Goal: Navigation & Orientation: Find specific page/section

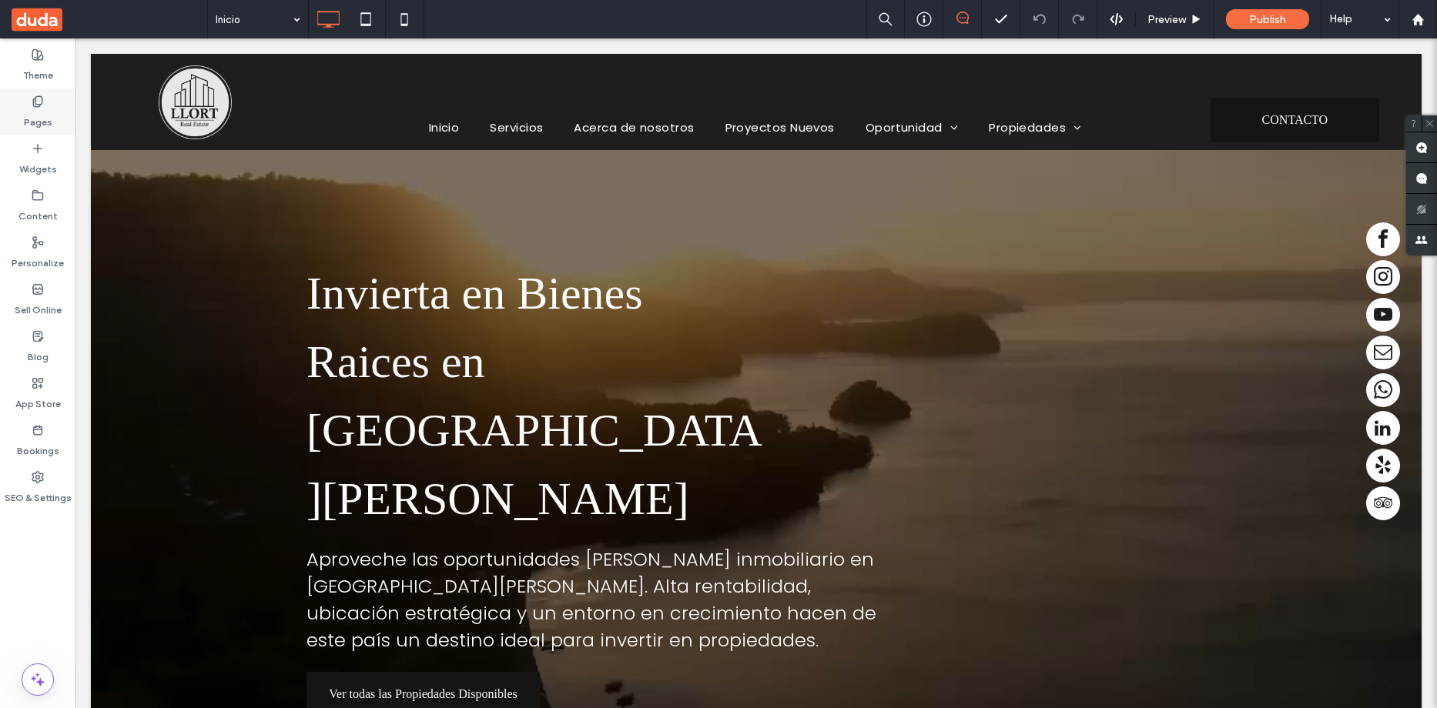
click at [47, 122] on label "Pages" at bounding box center [38, 119] width 28 height 22
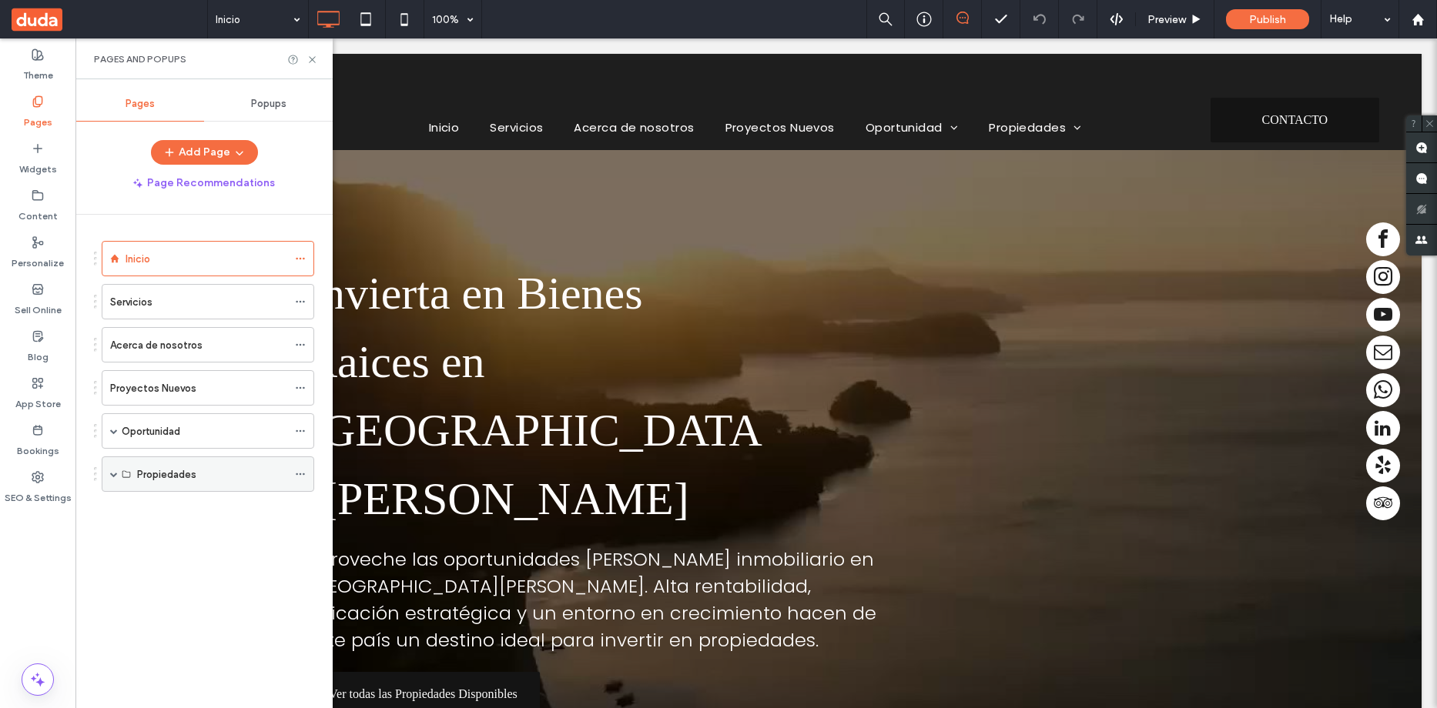
click at [114, 472] on span at bounding box center [114, 474] width 8 height 8
click at [136, 512] on div "Apartamentos" at bounding box center [222, 509] width 186 height 35
click at [217, 510] on div "Apartamentos" at bounding box center [218, 510] width 139 height 16
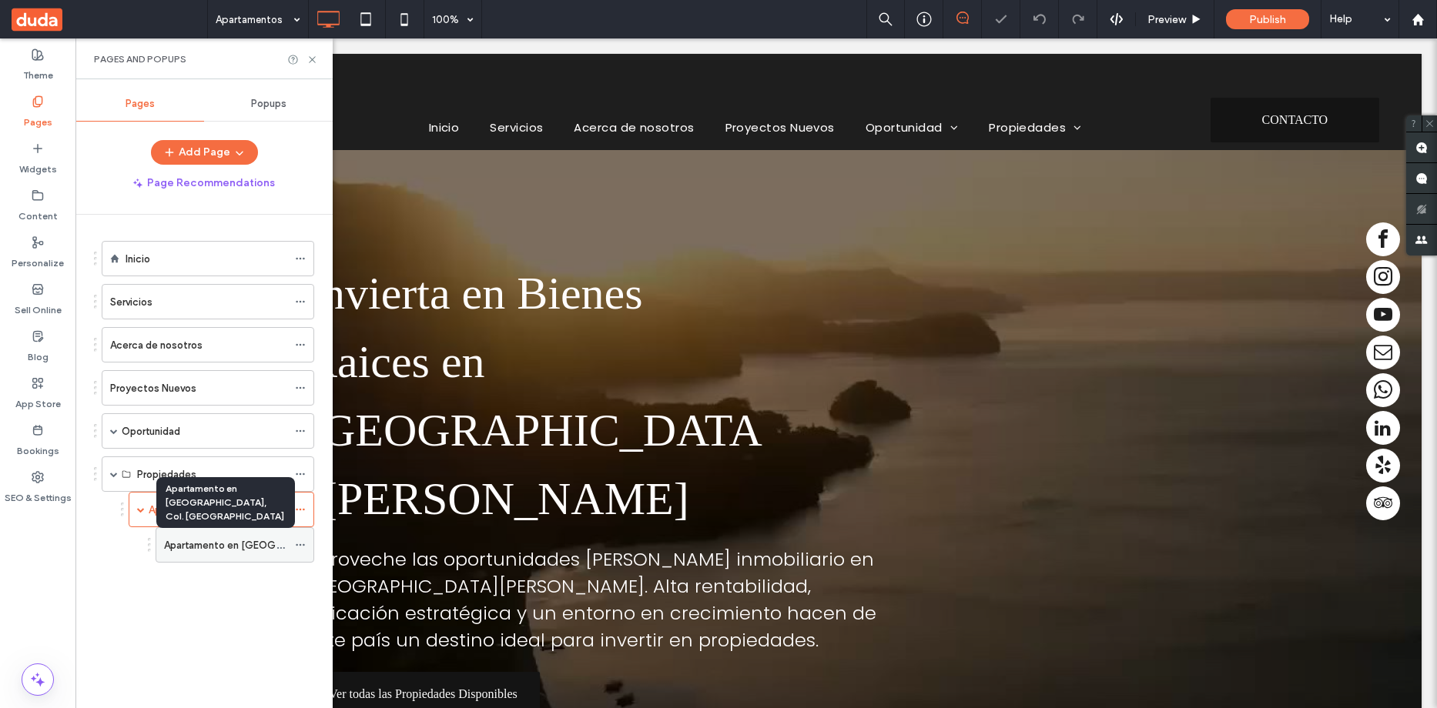
click at [242, 545] on label "Apartamento en [GEOGRAPHIC_DATA], Col. [GEOGRAPHIC_DATA]" at bounding box center [318, 545] width 309 height 27
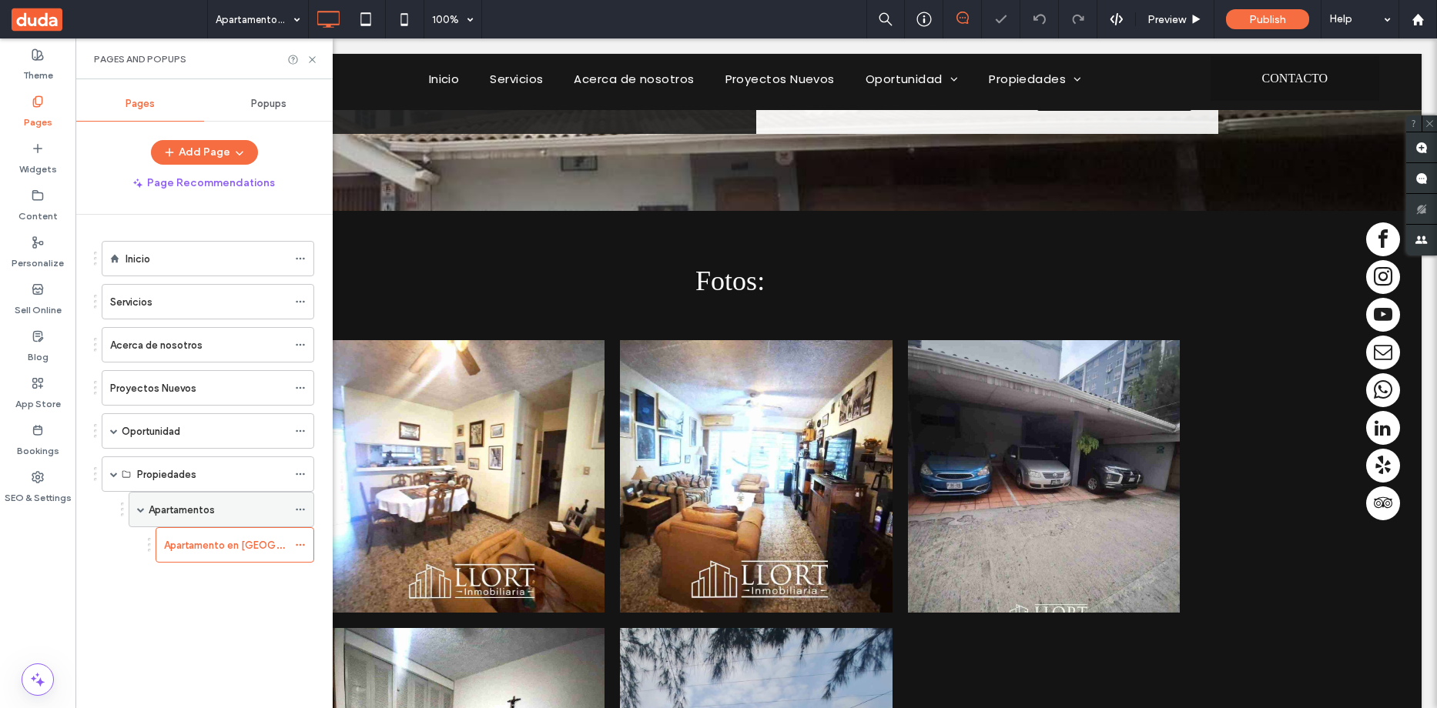
scroll to position [422, 0]
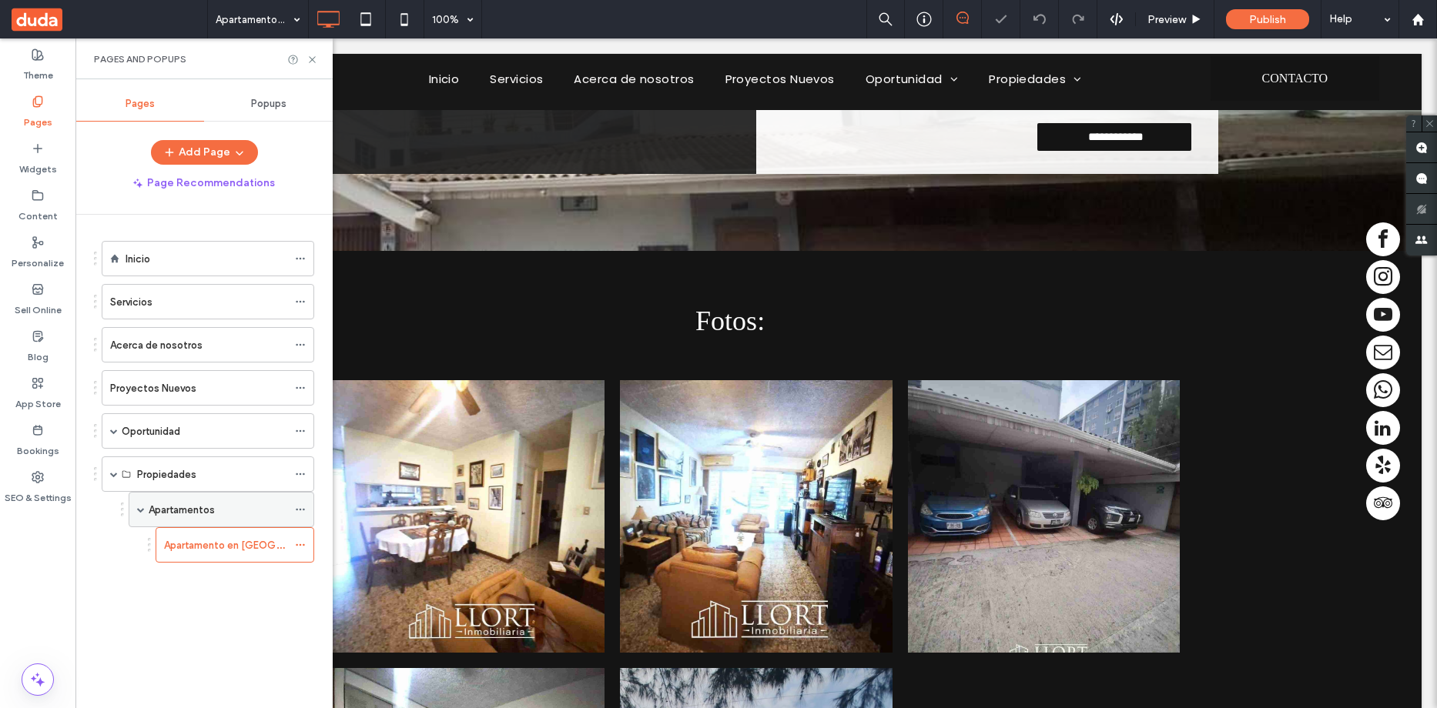
click at [172, 511] on label "Apartamentos" at bounding box center [182, 510] width 66 height 27
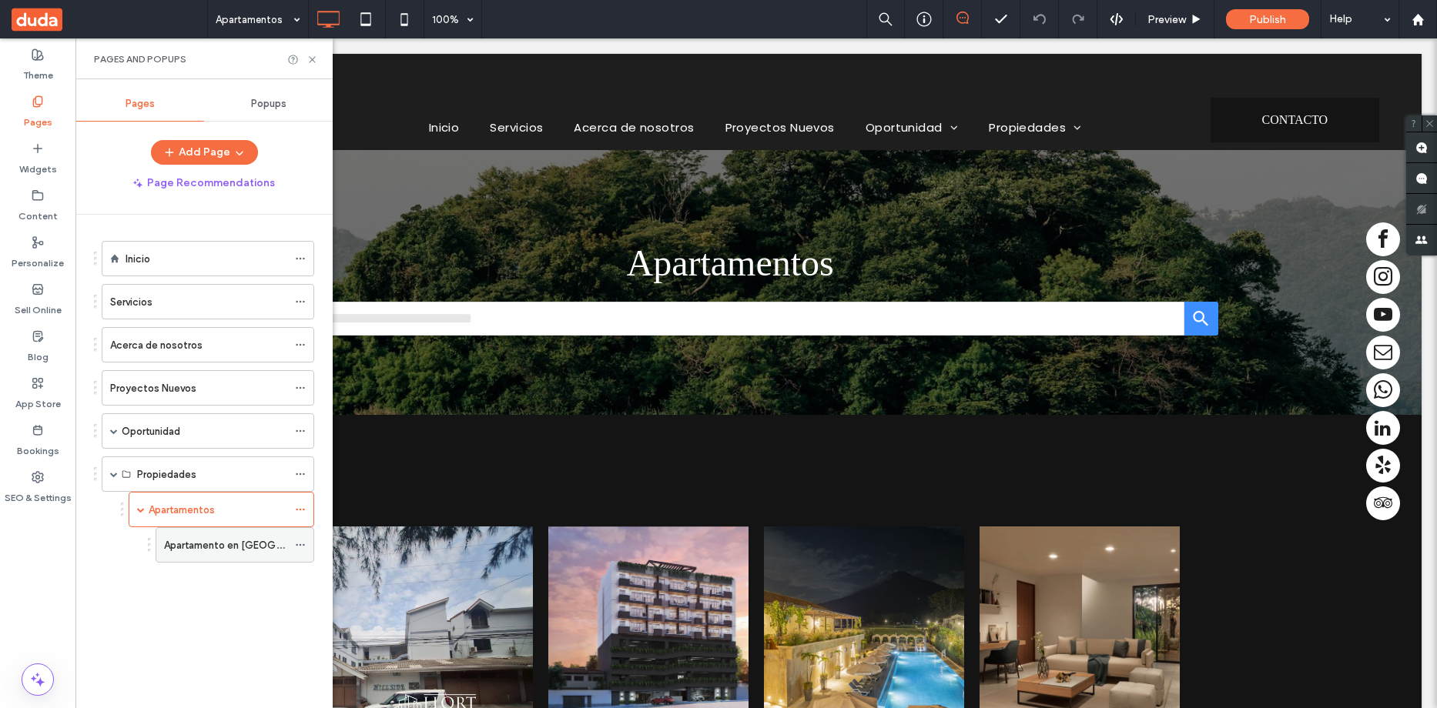
click at [216, 544] on label "Apartamento en [GEOGRAPHIC_DATA], Col. [GEOGRAPHIC_DATA]" at bounding box center [318, 545] width 309 height 27
click at [313, 58] on icon at bounding box center [312, 60] width 12 height 12
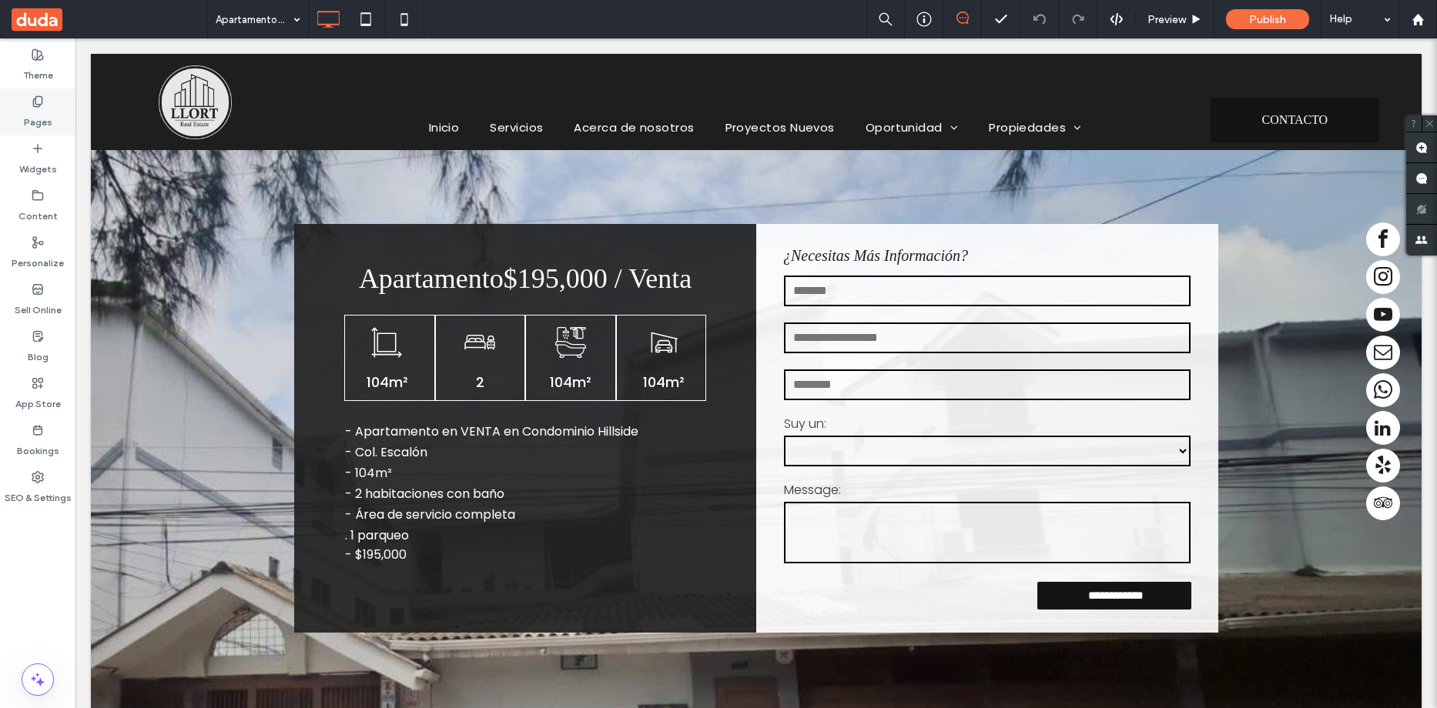
click at [41, 114] on label "Pages" at bounding box center [38, 119] width 28 height 22
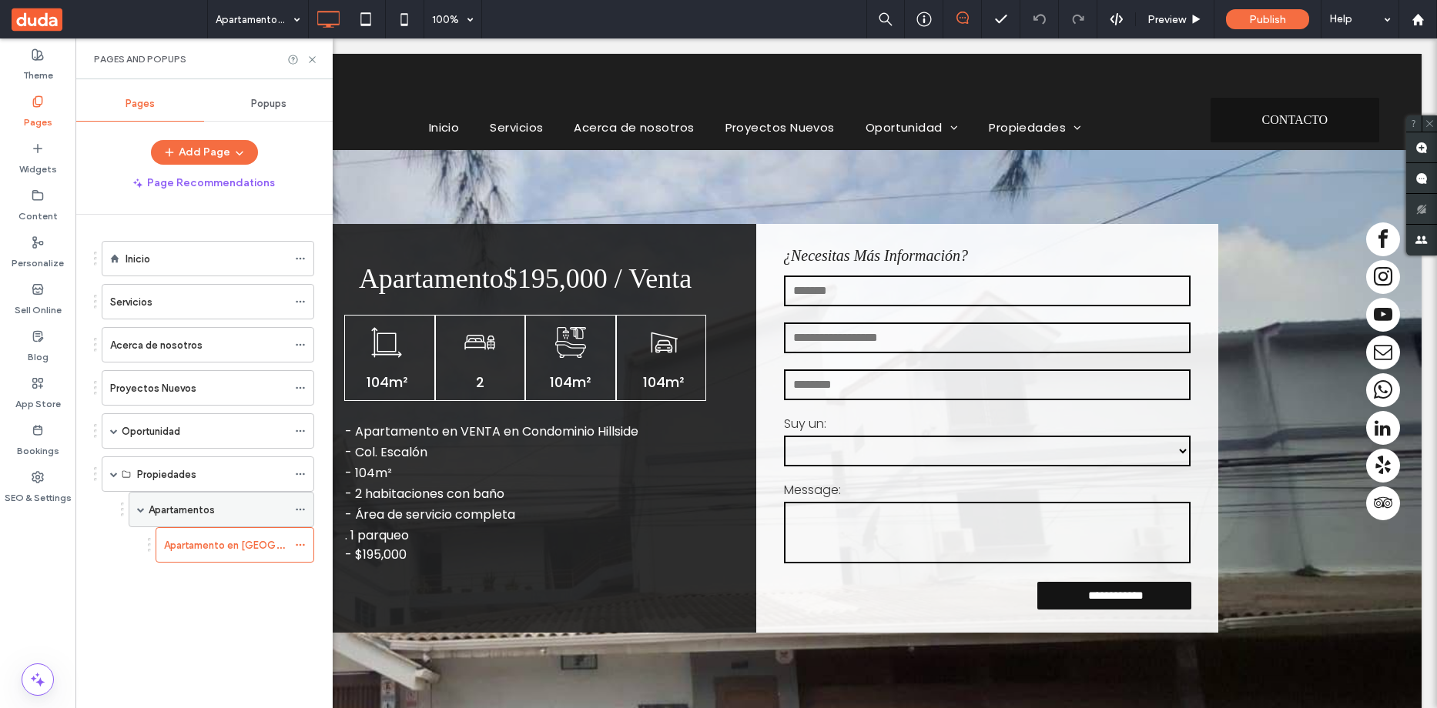
click at [138, 508] on span at bounding box center [141, 510] width 8 height 8
click at [138, 510] on span at bounding box center [141, 510] width 8 height 8
